Goal: Task Accomplishment & Management: Use online tool/utility

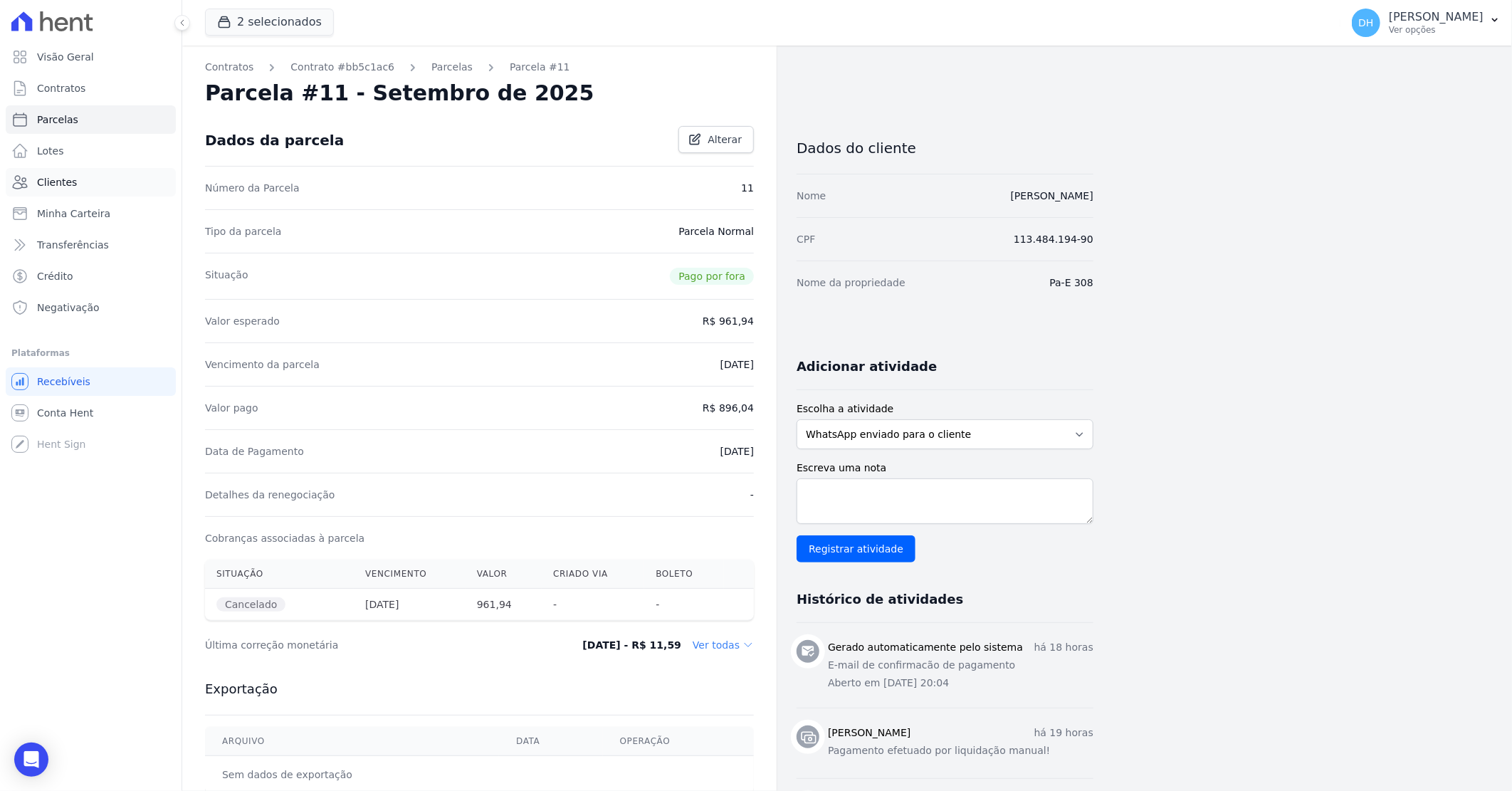
click at [91, 178] on link "Clientes" at bounding box center [91, 182] width 170 height 28
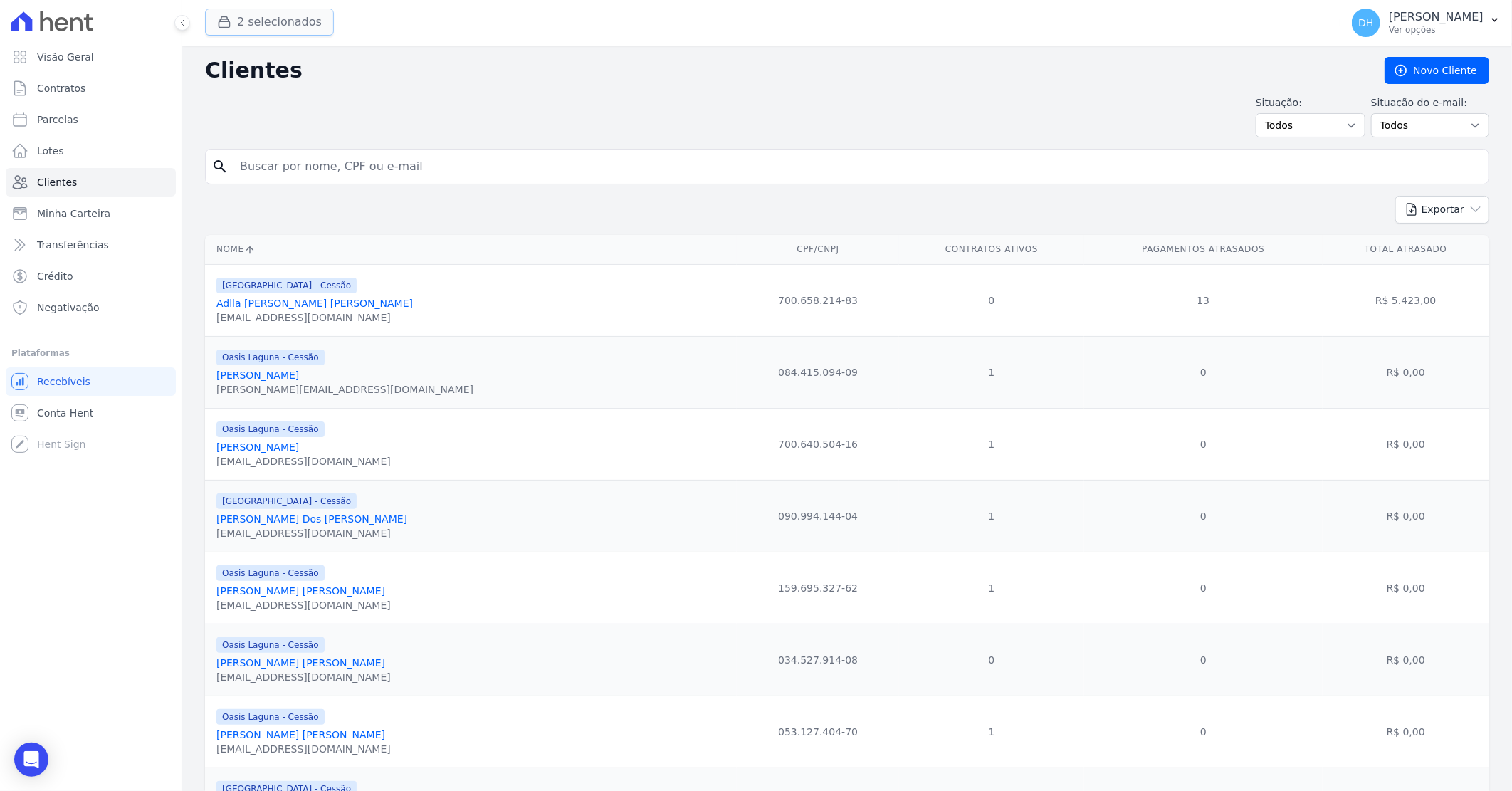
click at [224, 30] on button "2 selecionados" at bounding box center [269, 22] width 129 height 27
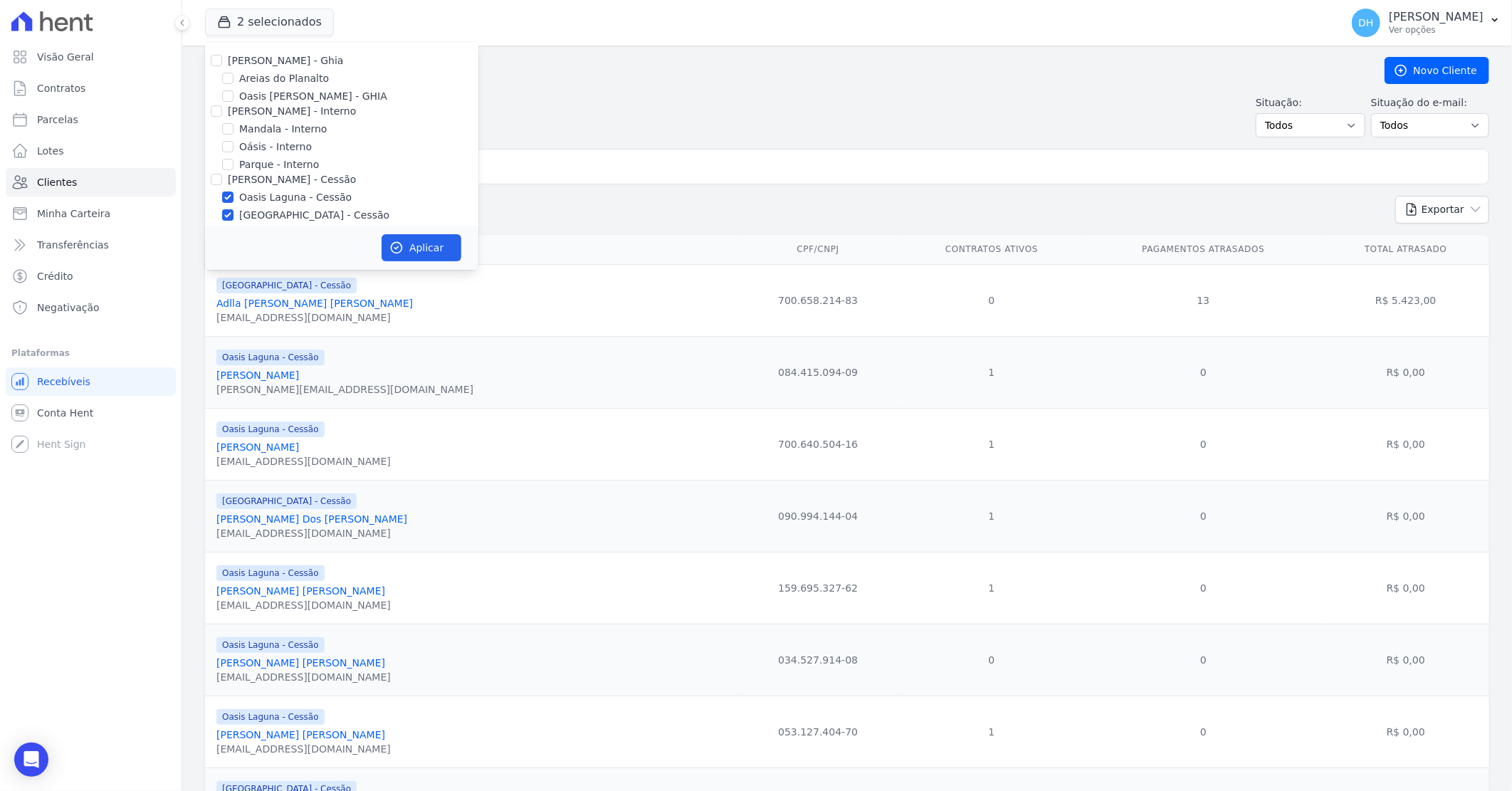
click at [222, 59] on div "[PERSON_NAME] - Ghia" at bounding box center [342, 60] width 273 height 15
click at [218, 63] on input "[PERSON_NAME] - Ghia" at bounding box center [216, 60] width 11 height 11
checkbox input "true"
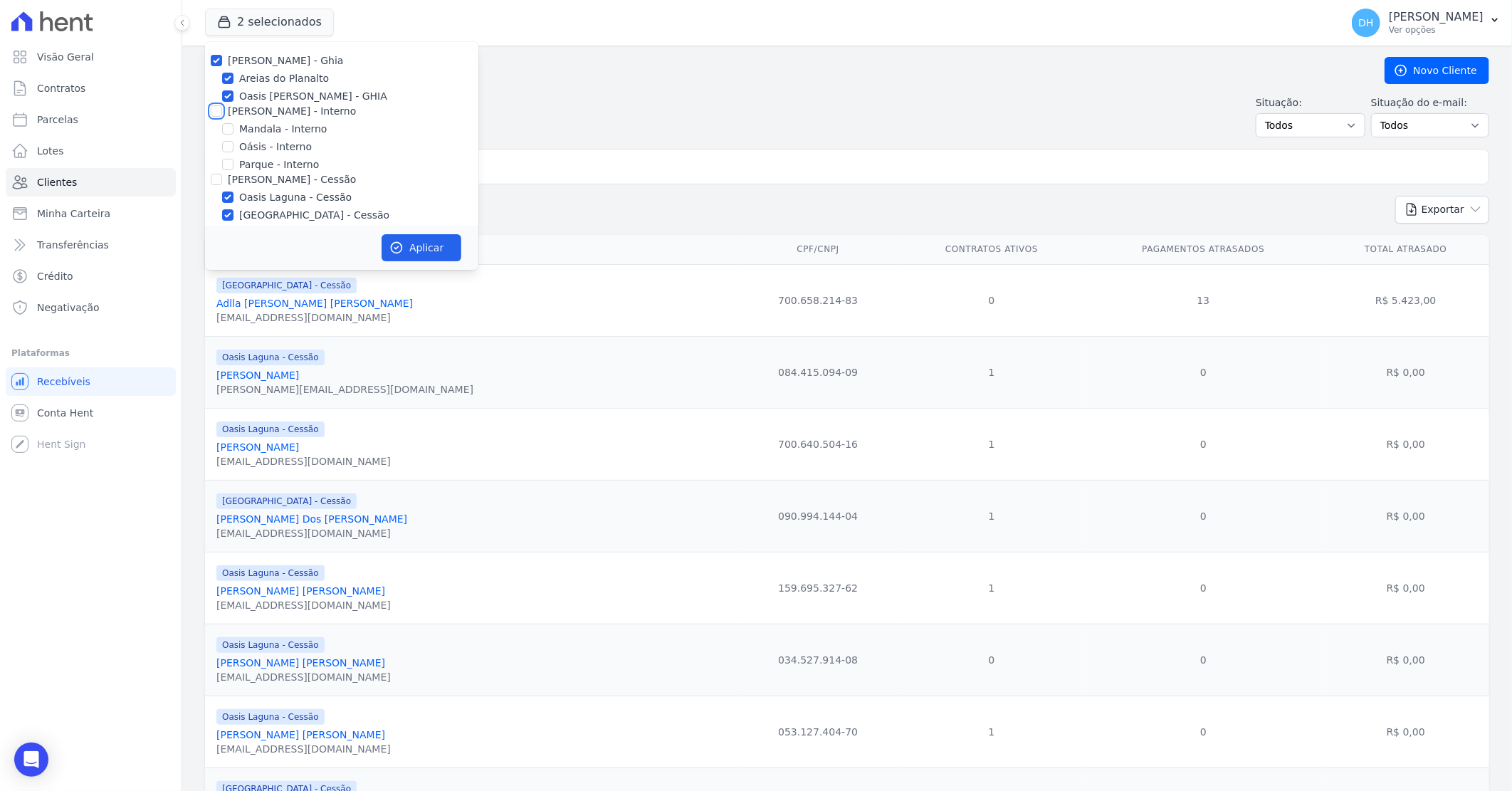
click at [215, 108] on input "[PERSON_NAME] - Interno" at bounding box center [216, 110] width 11 height 11
checkbox input "true"
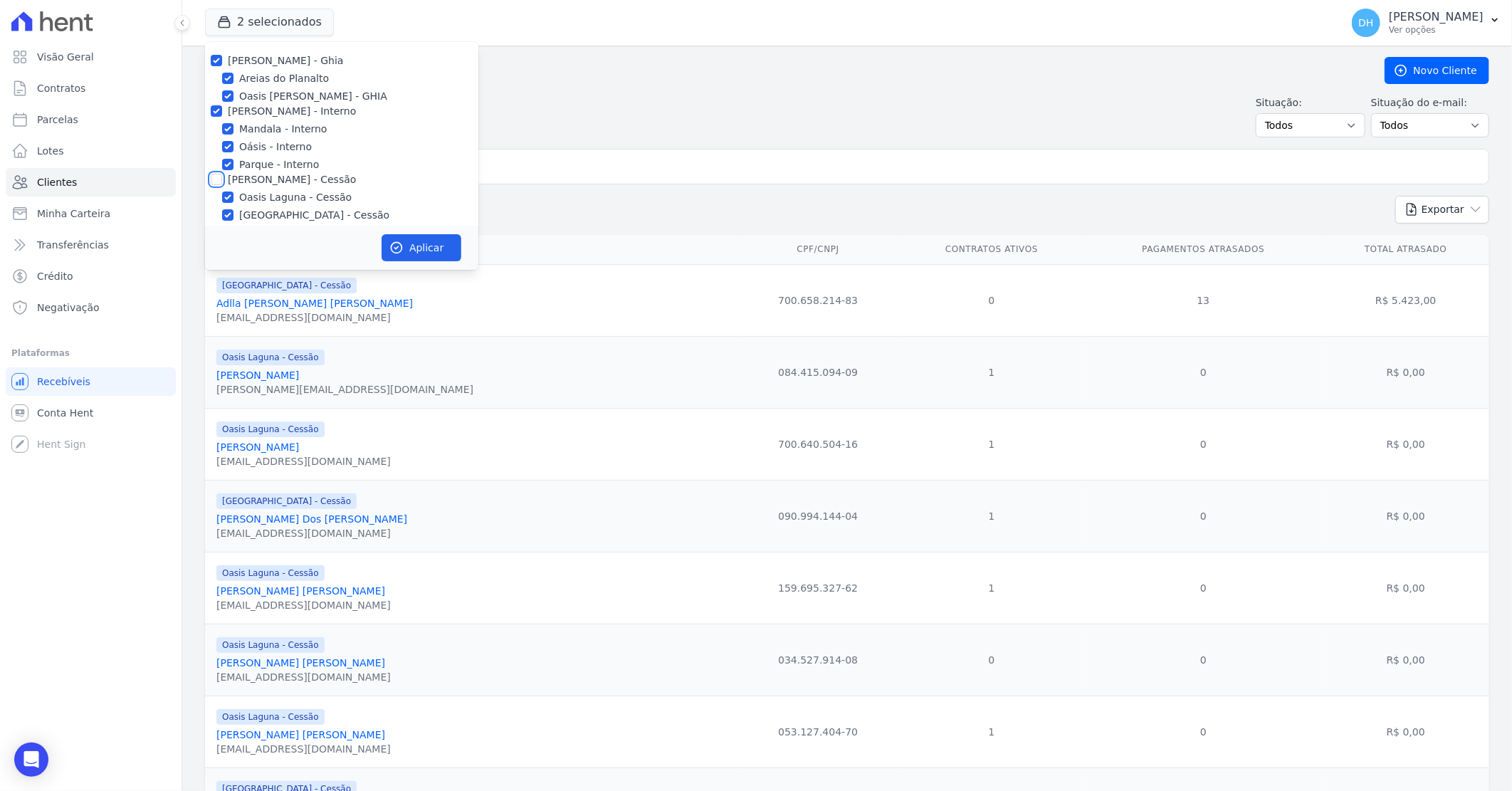
click at [216, 178] on input "[PERSON_NAME] - Cessão" at bounding box center [216, 179] width 11 height 11
checkbox input "true"
click at [216, 163] on input "[PERSON_NAME] - LBA" at bounding box center [216, 168] width 11 height 11
checkbox input "true"
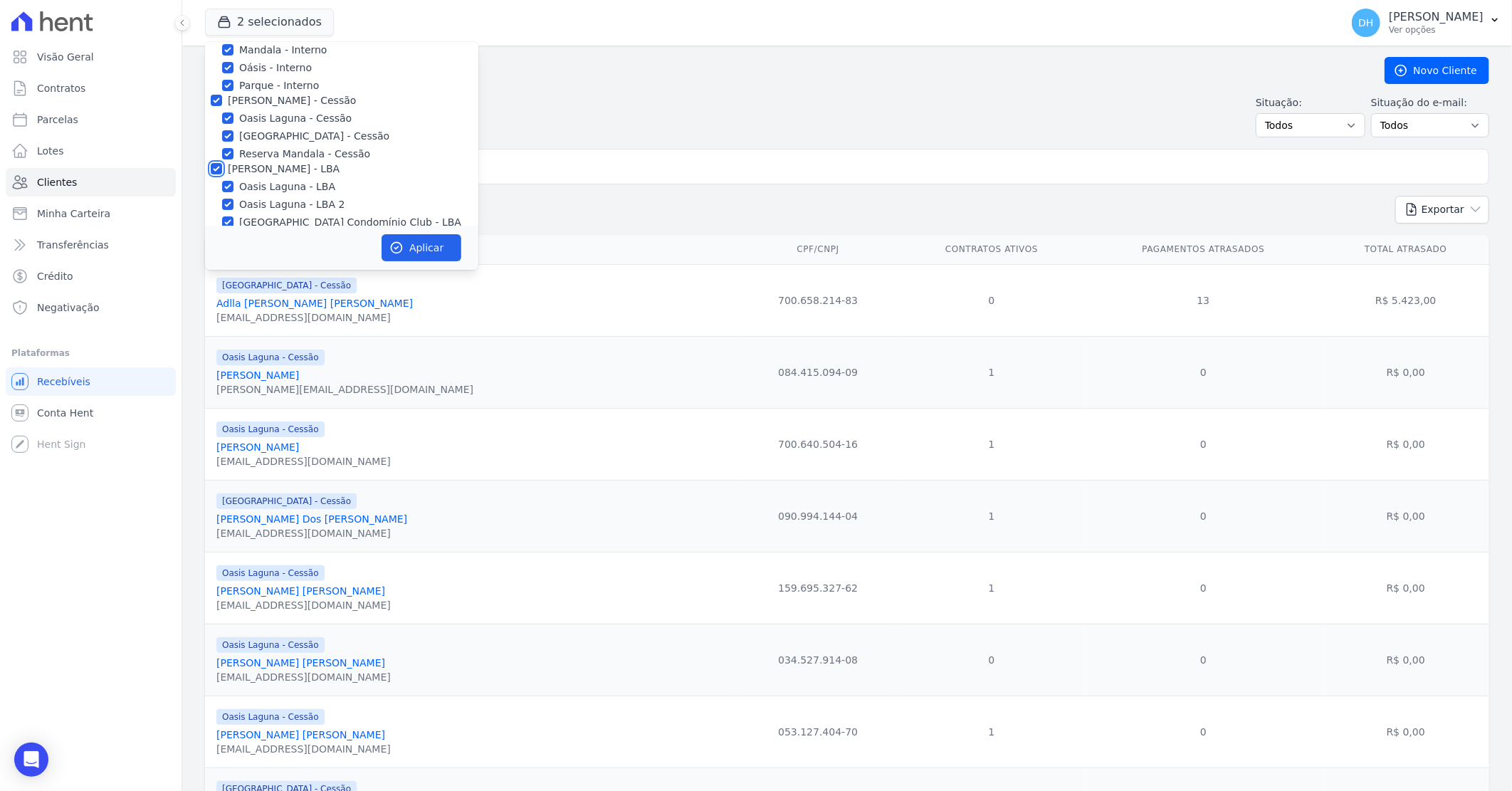
checkbox input "true"
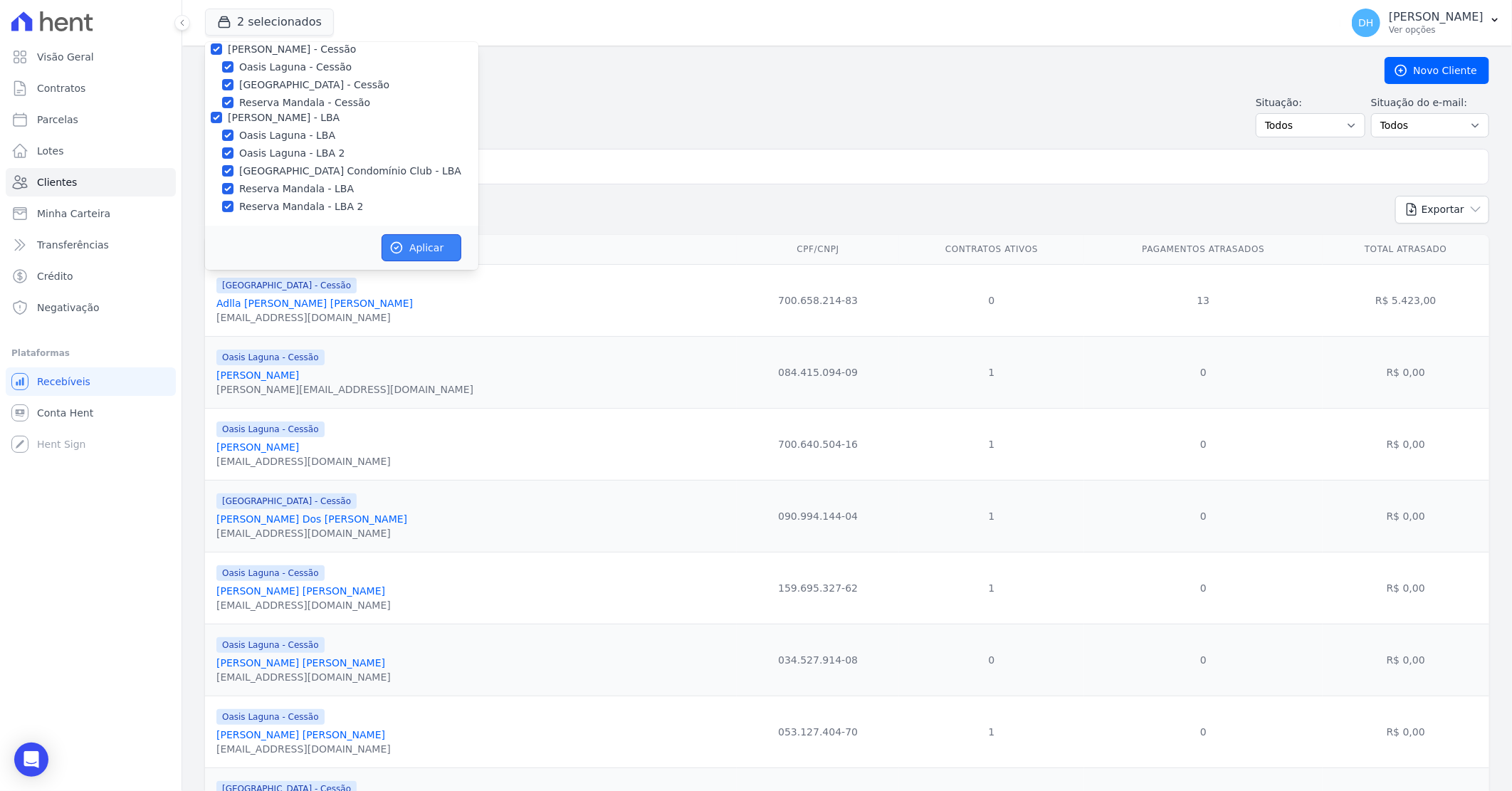
click at [416, 242] on button "Aplicar" at bounding box center [421, 247] width 79 height 27
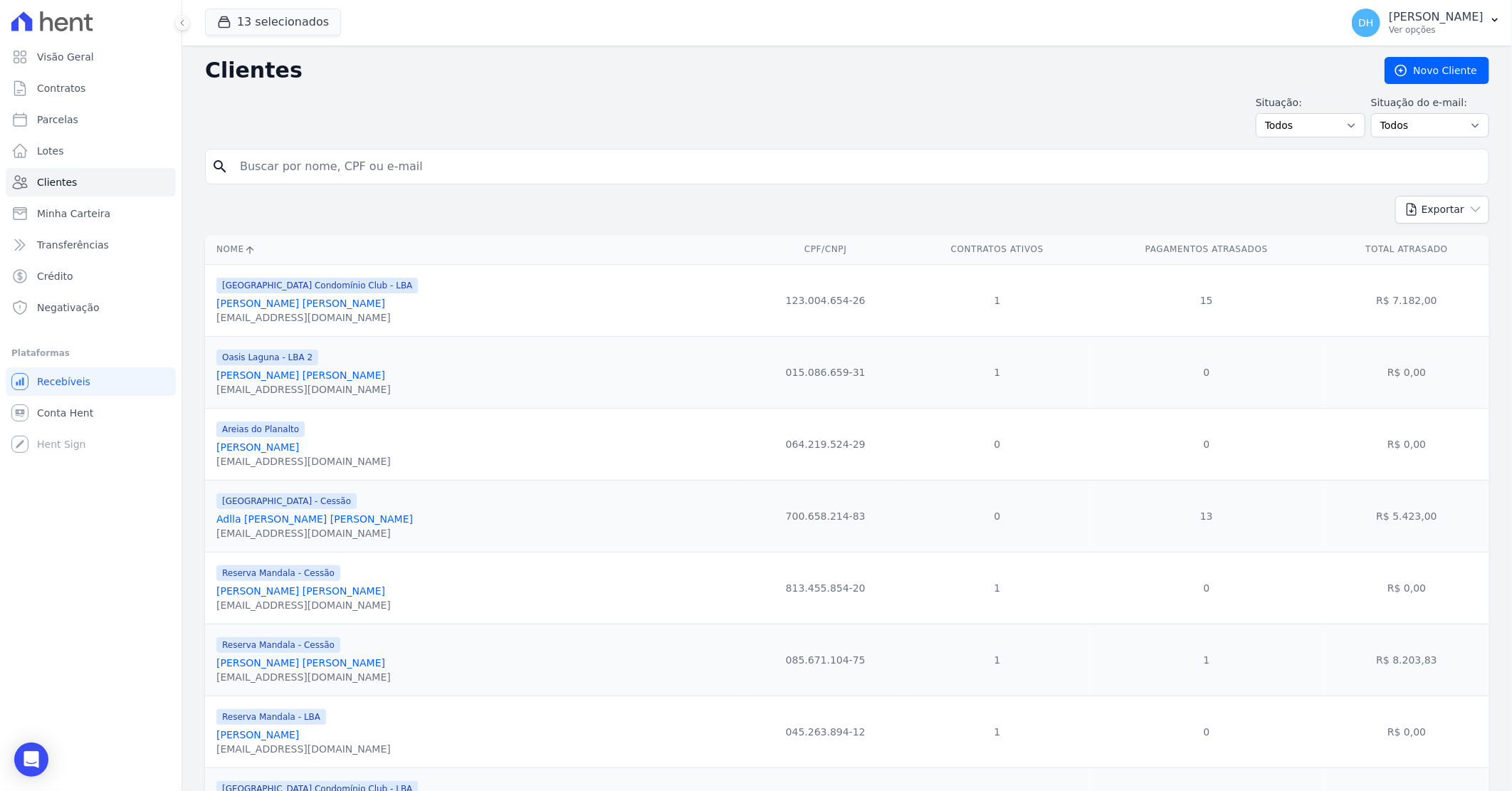
click at [306, 160] on input "search" at bounding box center [856, 166] width 1252 height 28
type input "[PERSON_NAME]"
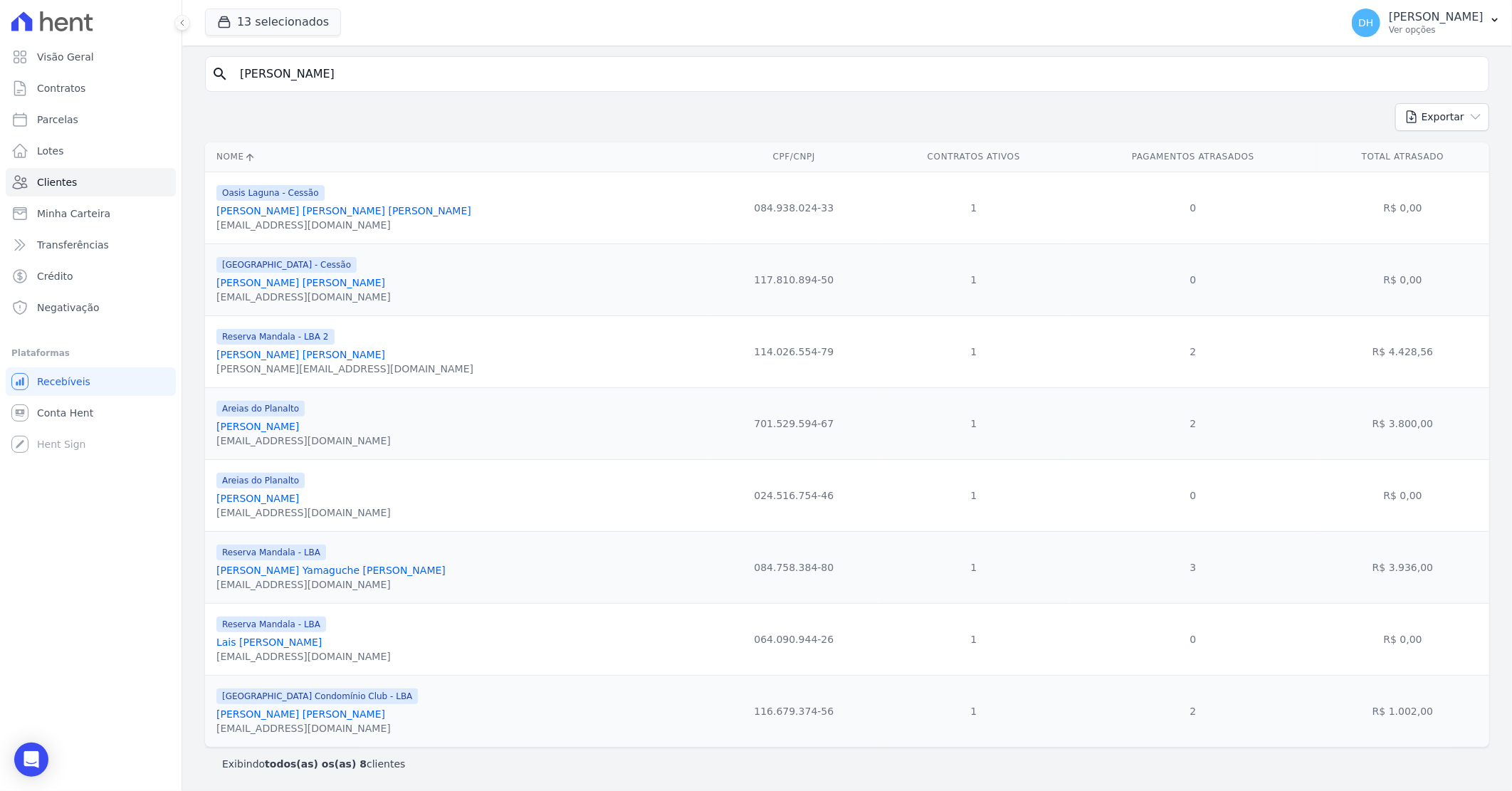
scroll to position [96, 0]
click at [364, 277] on link "[PERSON_NAME] [PERSON_NAME]" at bounding box center [301, 282] width 169 height 11
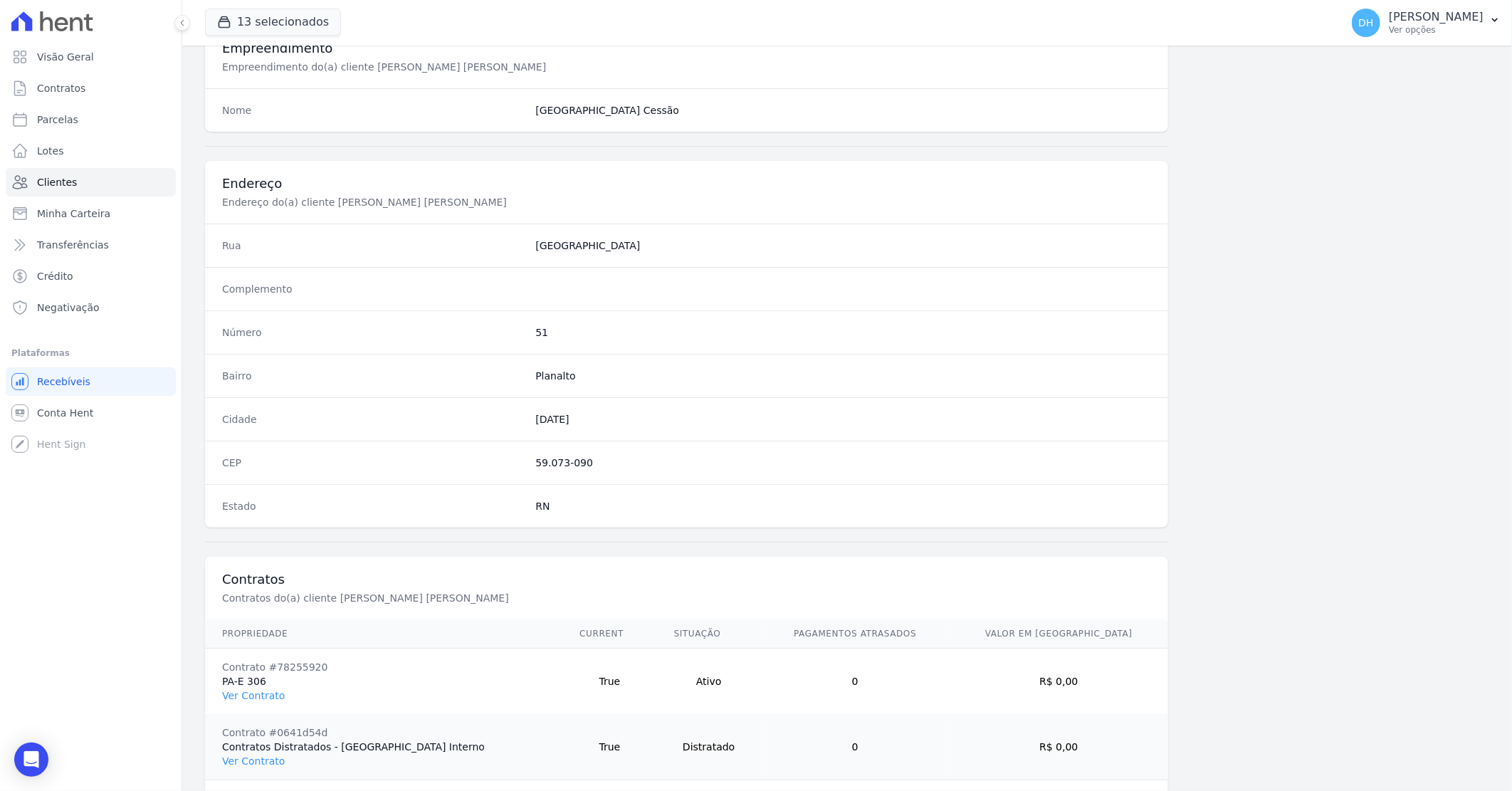
scroll to position [553, 0]
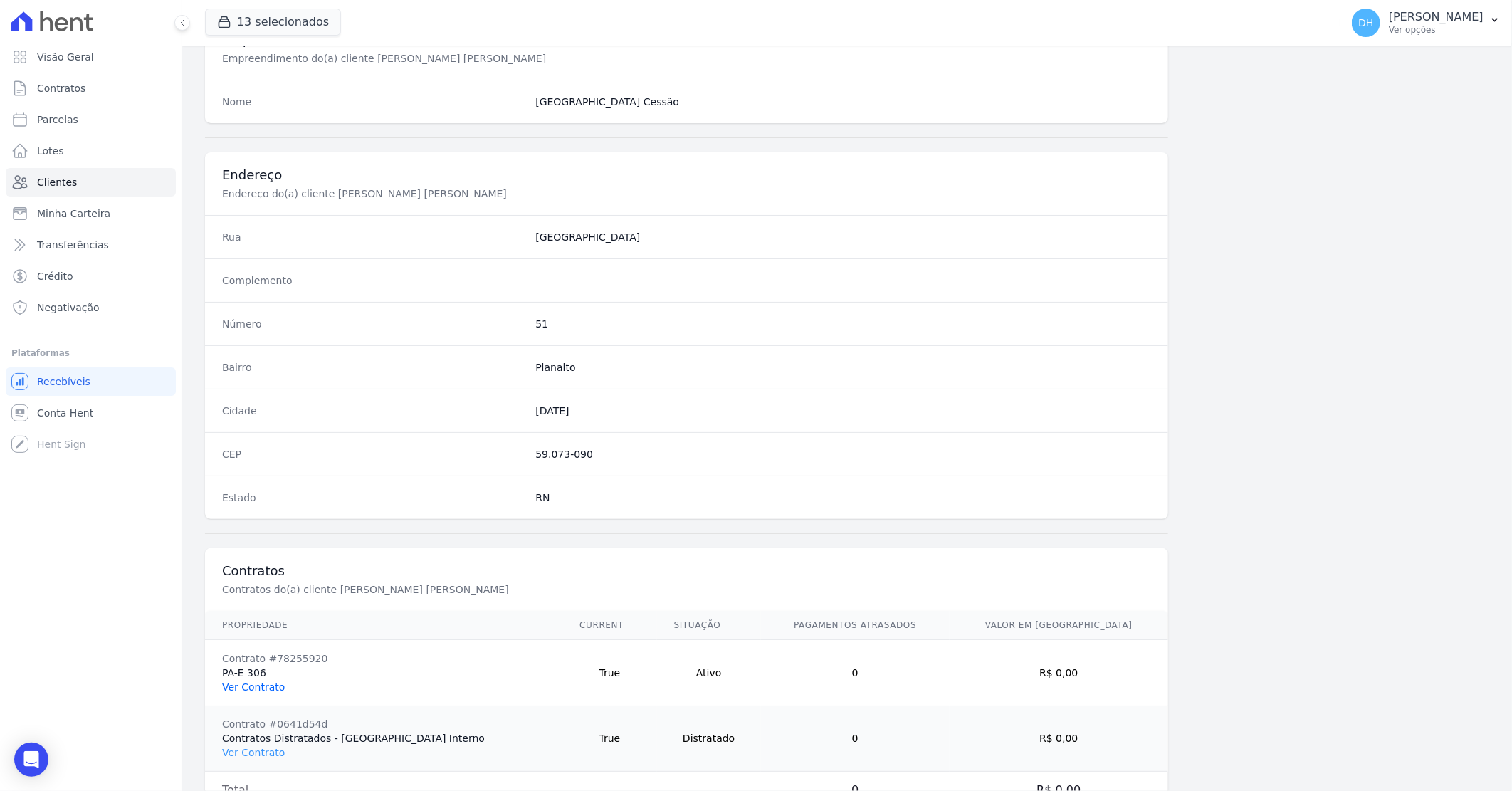
click at [257, 681] on link "Ver Contrato" at bounding box center [253, 687] width 63 height 11
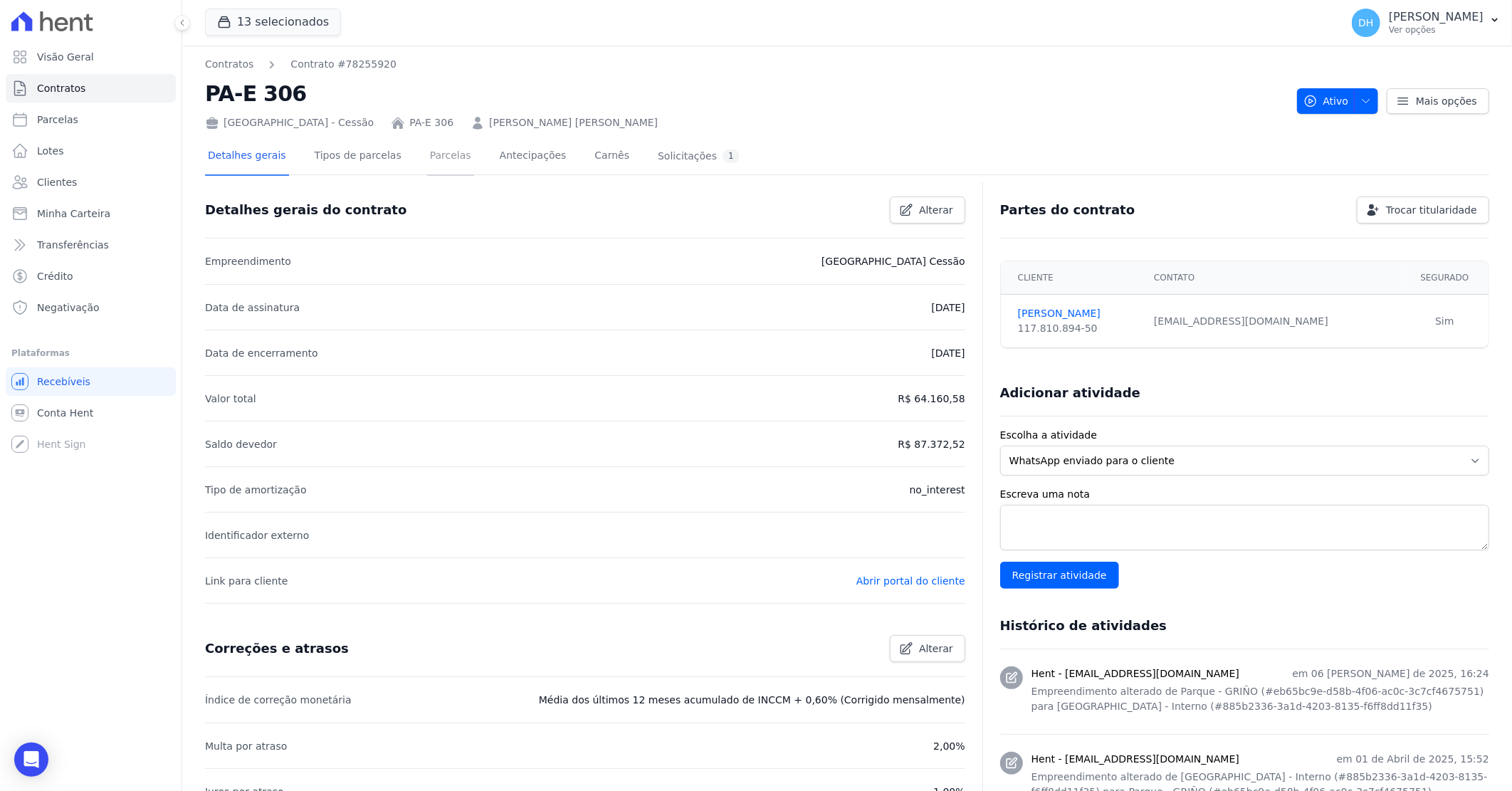
click at [433, 159] on link "Parcelas" at bounding box center [450, 157] width 47 height 38
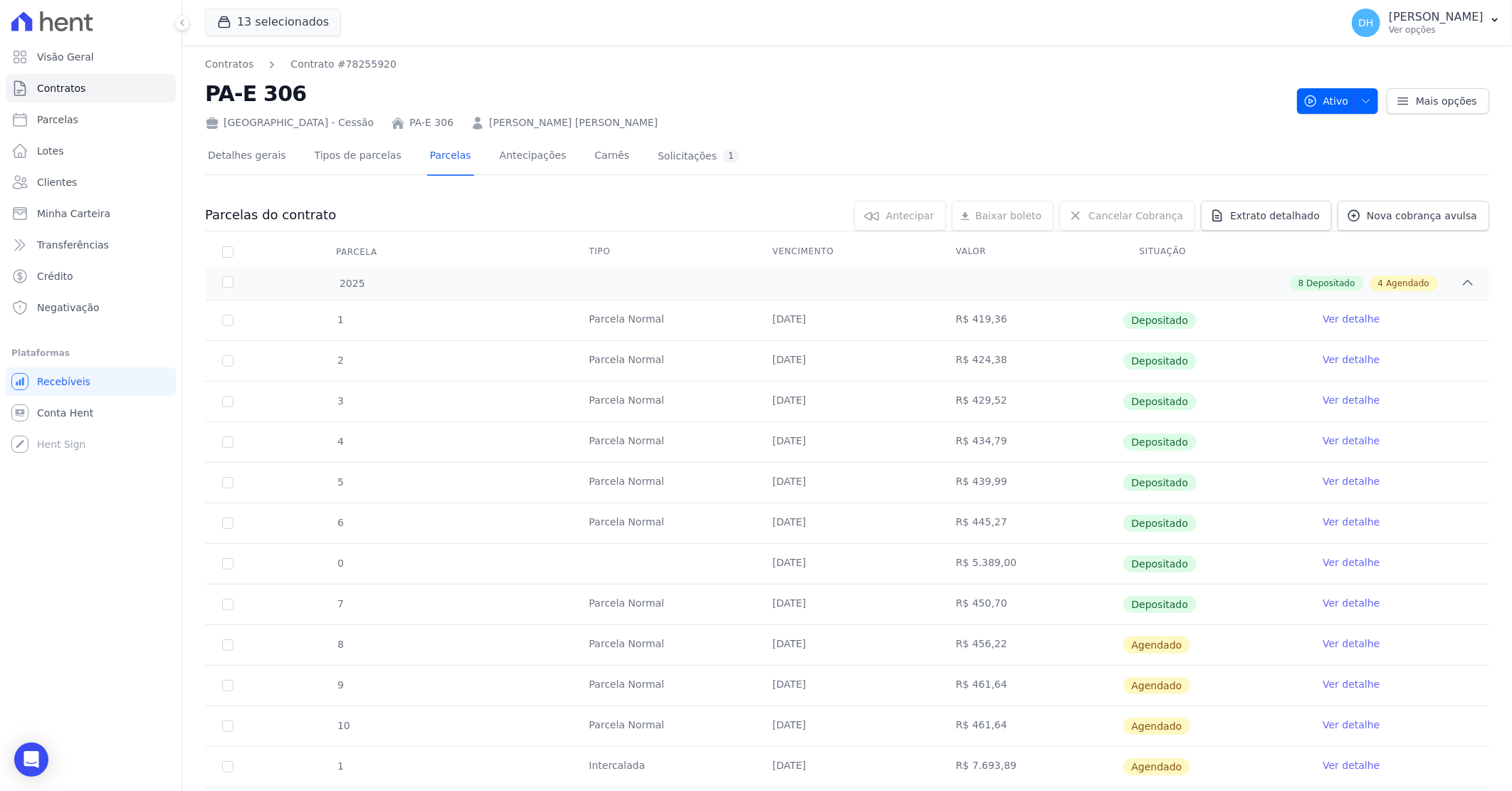
click at [1355, 645] on link "Ver detalhe" at bounding box center [1351, 643] width 57 height 15
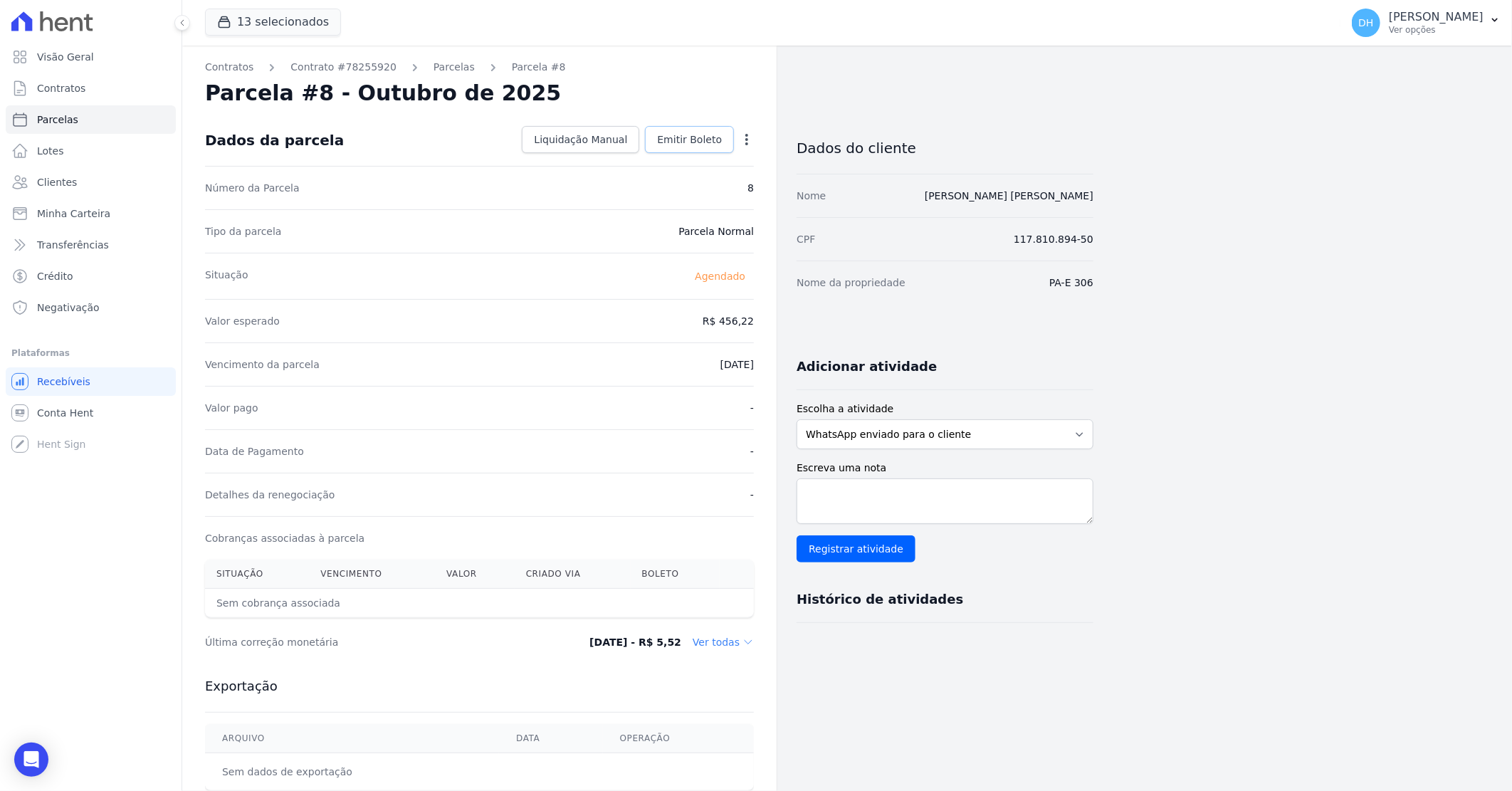
click at [681, 135] on span "Emitir Boleto" at bounding box center [689, 139] width 65 height 15
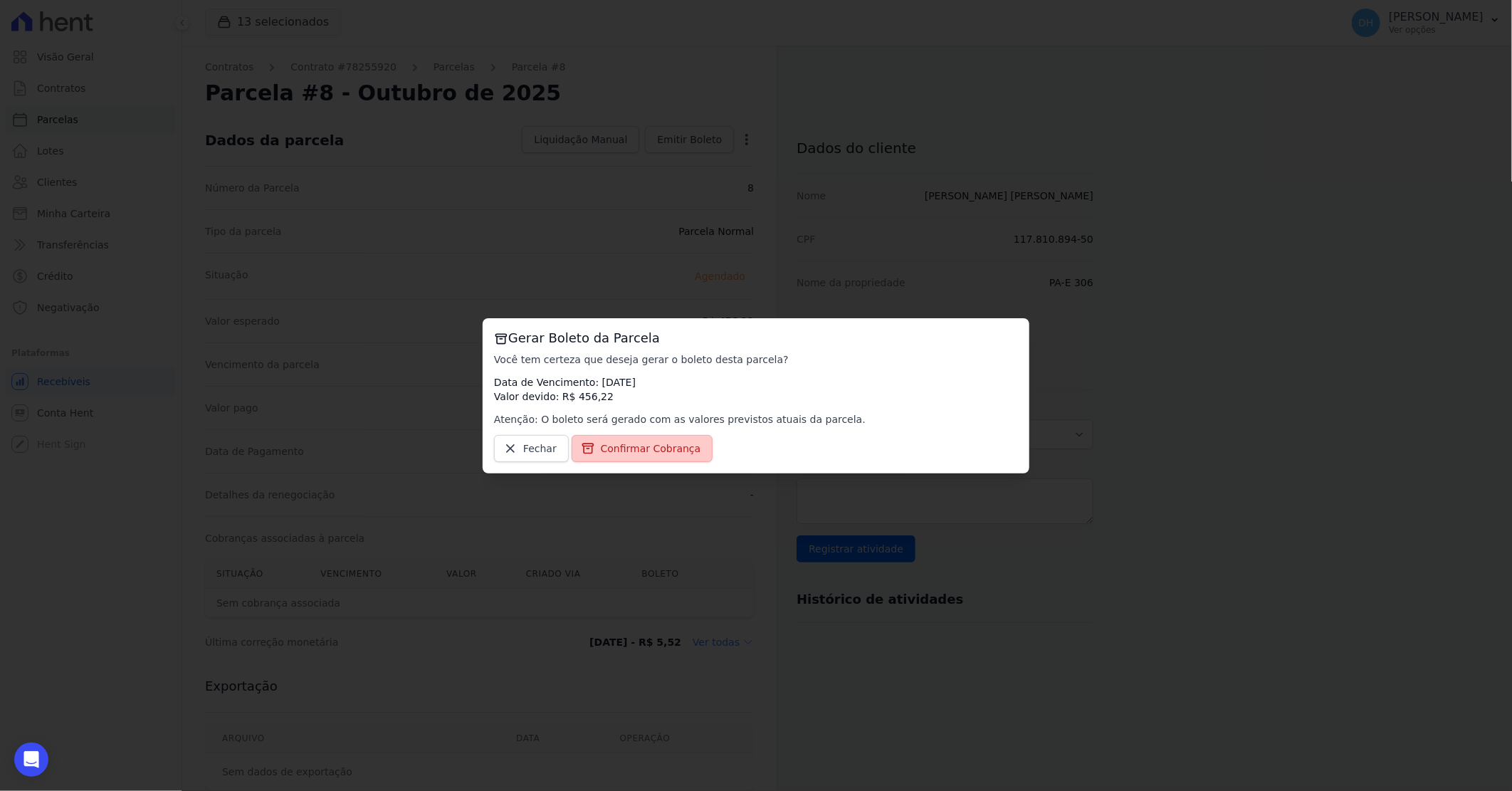
click at [628, 445] on span "Confirmar Cobrança" at bounding box center [650, 449] width 100 height 15
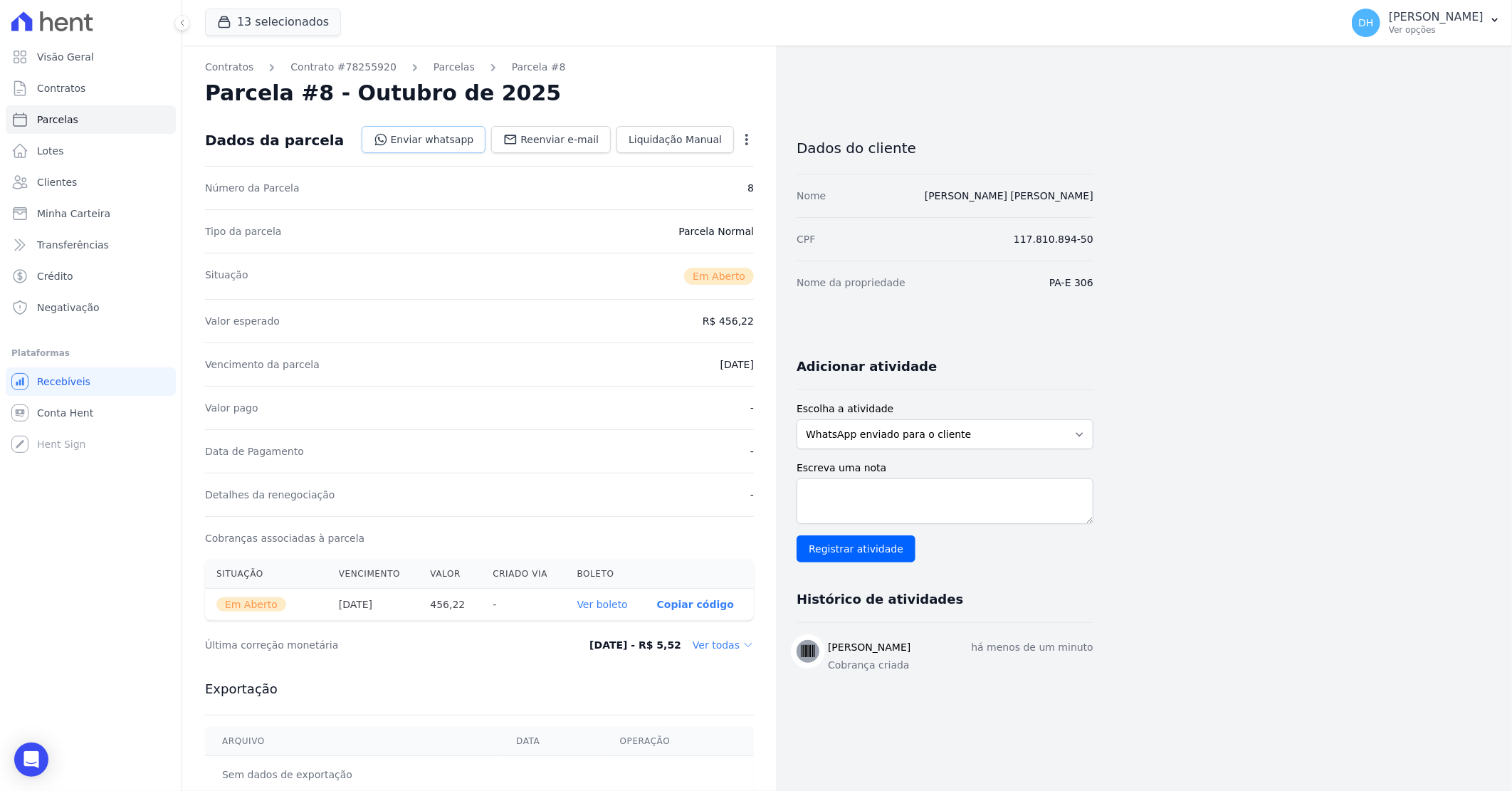
click at [420, 131] on link "Enviar whatsapp" at bounding box center [423, 139] width 124 height 27
